Goal: Transaction & Acquisition: Purchase product/service

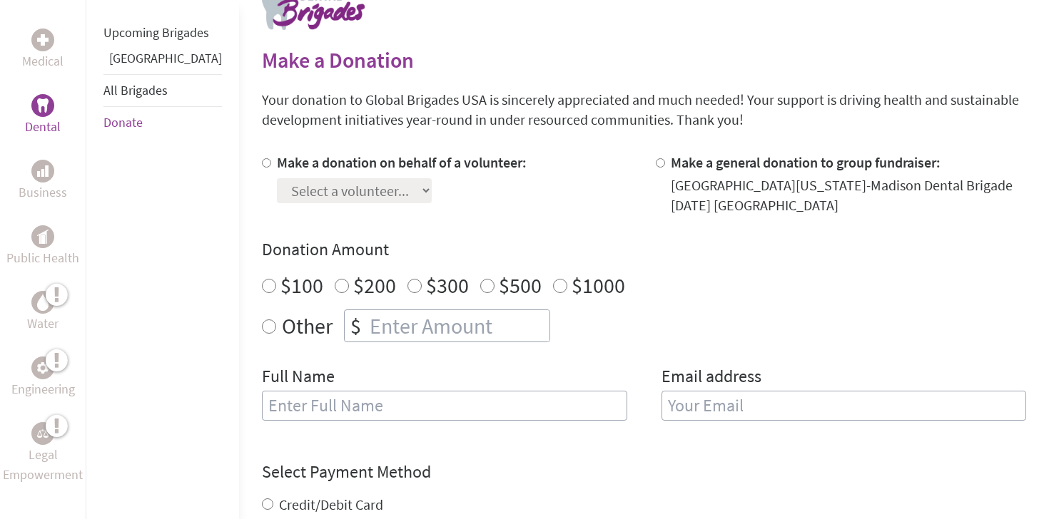
scroll to position [309, 0]
click at [293, 169] on label "Make a donation on behalf of a volunteer:" at bounding box center [402, 162] width 250 height 18
click at [271, 167] on input "Make a donation on behalf of a volunteer:" at bounding box center [266, 162] width 9 height 9
radio input "true"
click at [329, 200] on select "Select a volunteer... [PERSON_NAME] [PERSON_NAME] [PERSON_NAME] [PERSON_NAME] […" at bounding box center [354, 190] width 155 height 25
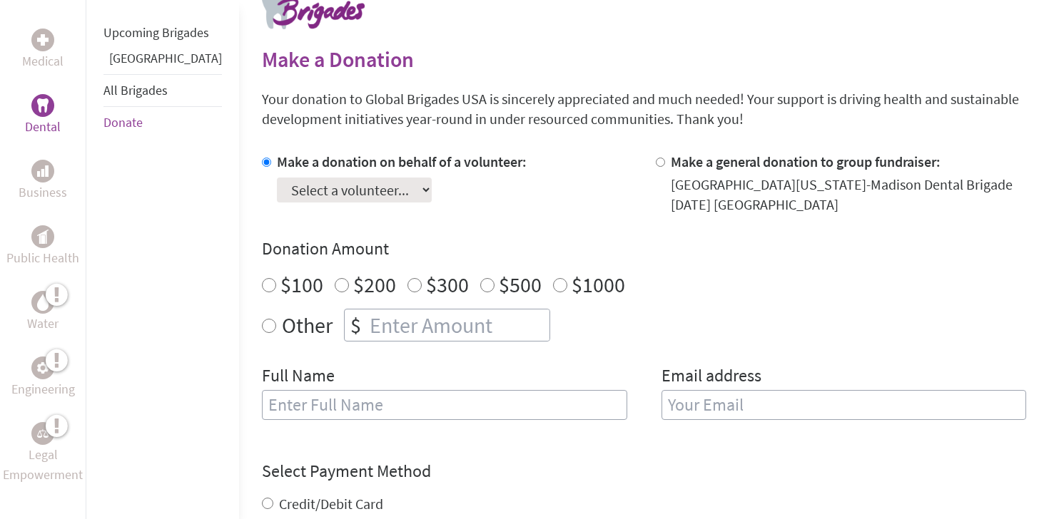
select select "804AB9D6-9A27-11F0-9E6E-42010A400005"
click at [277, 178] on select "Select a volunteer... [PERSON_NAME] [PERSON_NAME] [PERSON_NAME] [PERSON_NAME] […" at bounding box center [354, 190] width 155 height 25
radio input "true"
click at [367, 318] on input "number" at bounding box center [458, 325] width 183 height 31
type input "30"
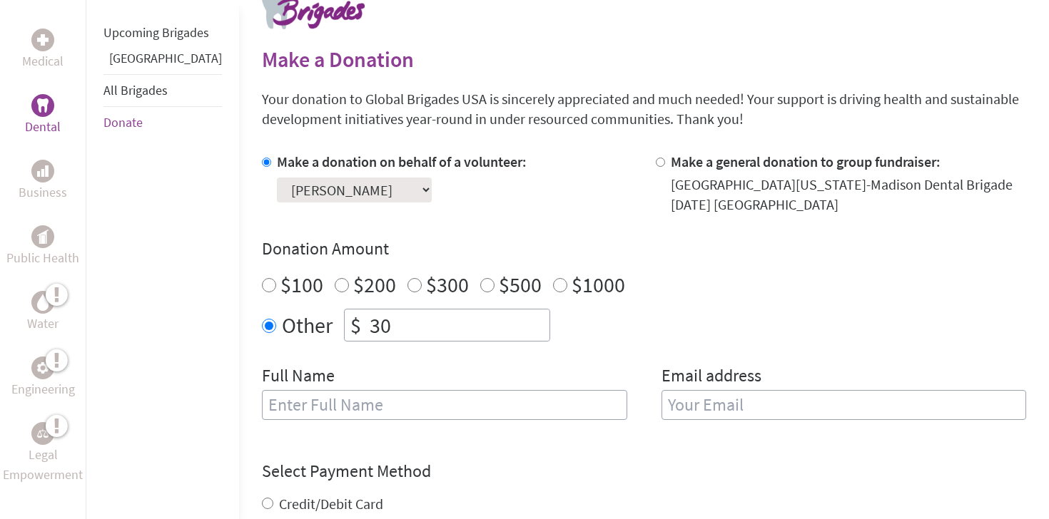
click at [457, 363] on div "Make a donation on behalf of a volunteer: Select a volunteer... [PERSON_NAME] […" at bounding box center [644, 294] width 764 height 285
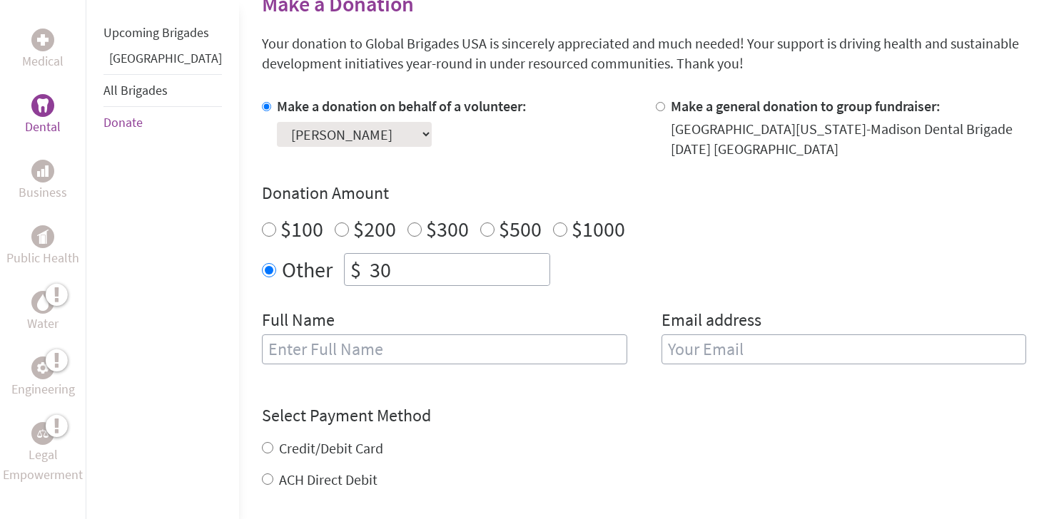
click at [453, 342] on input "text" at bounding box center [444, 350] width 365 height 30
type input "m"
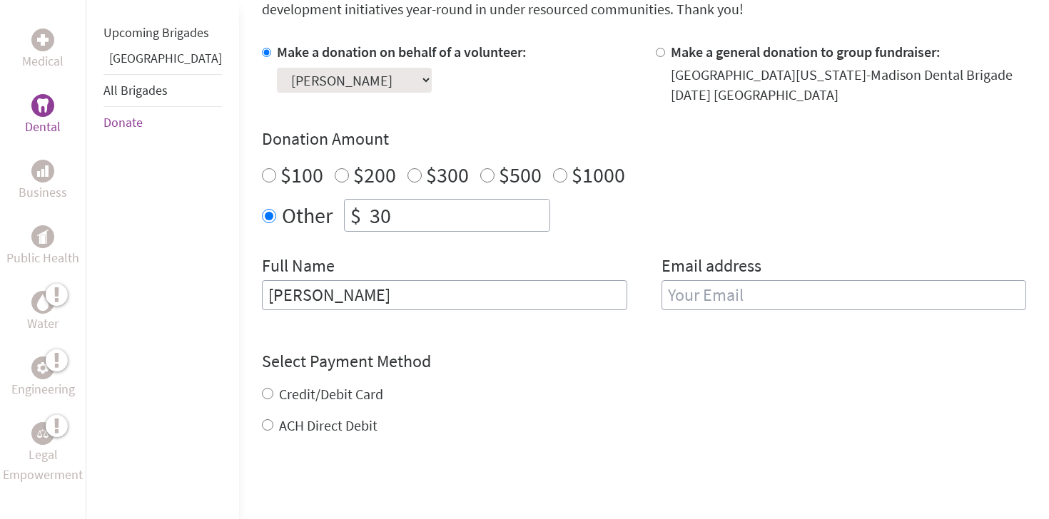
scroll to position [431, 0]
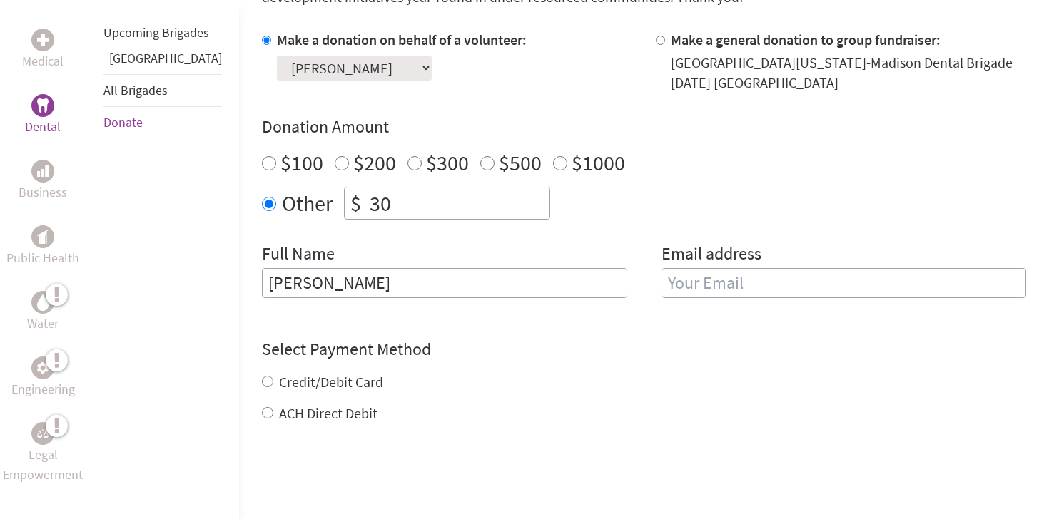
type input "[PERSON_NAME]"
click at [490, 349] on h4 "Select Payment Method" at bounding box center [644, 349] width 764 height 23
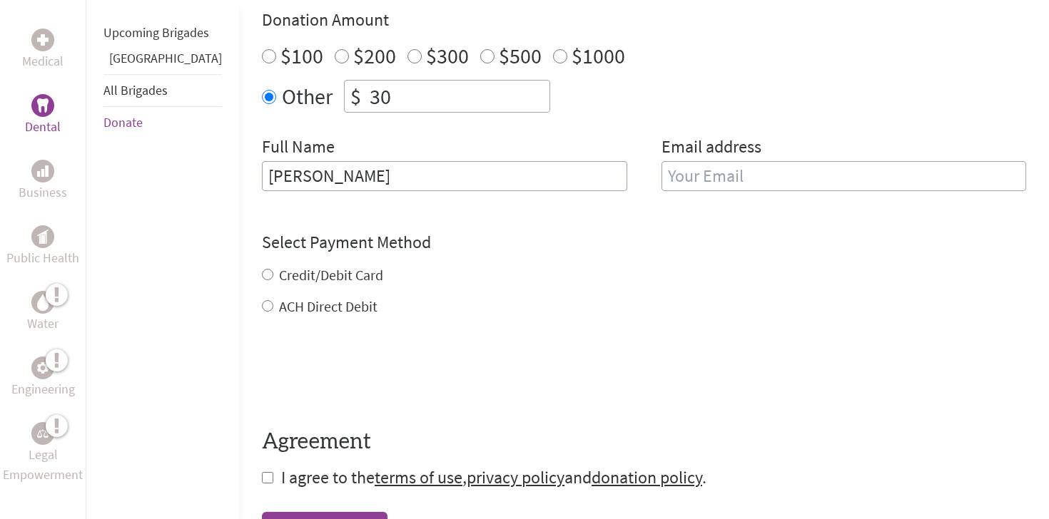
click at [317, 305] on label "ACH Direct Debit" at bounding box center [328, 307] width 98 height 18
click at [273, 305] on input "ACH Direct Debit" at bounding box center [267, 305] width 11 height 11
radio input "true"
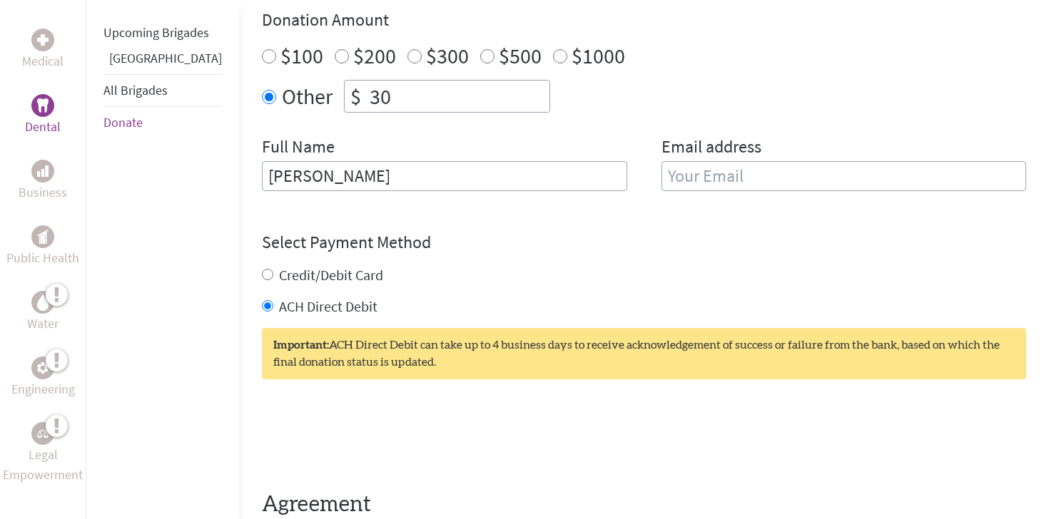
click at [770, 166] on input "email" at bounding box center [843, 176] width 365 height 30
click at [627, 280] on div "Credit/Debit Card" at bounding box center [644, 275] width 764 height 20
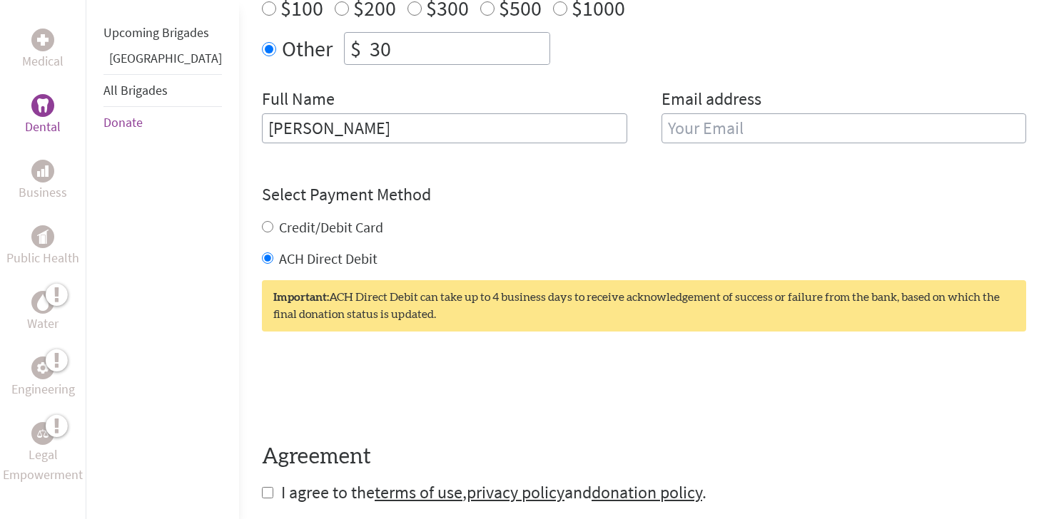
scroll to position [599, 0]
